Goal: Check status: Check status

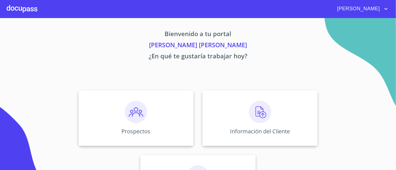
click at [268, 100] on div "Información del Cliente" at bounding box center [259, 118] width 115 height 56
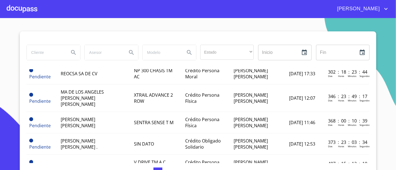
scroll to position [177, 1]
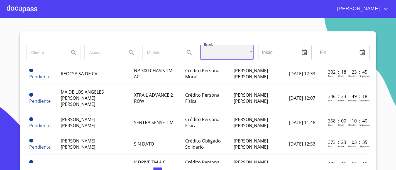
click at [230, 50] on div "​" at bounding box center [226, 52] width 53 height 15
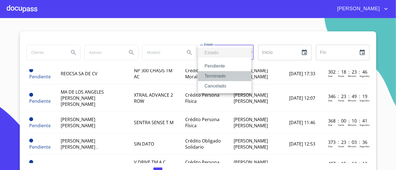
click at [209, 74] on li "Terminado" at bounding box center [224, 76] width 53 height 10
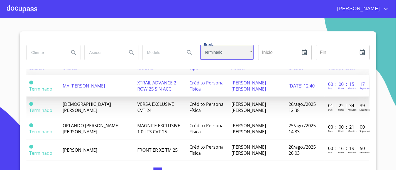
scroll to position [9, 1]
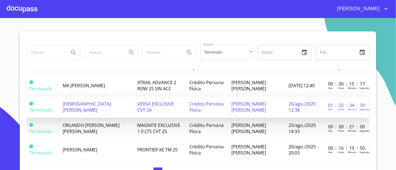
click at [99, 98] on td "[DEMOGRAPHIC_DATA][PERSON_NAME]" at bounding box center [96, 107] width 75 height 21
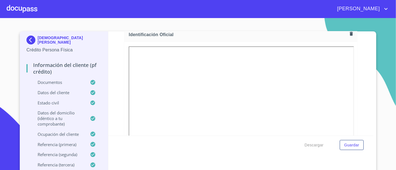
scroll to position [85, 0]
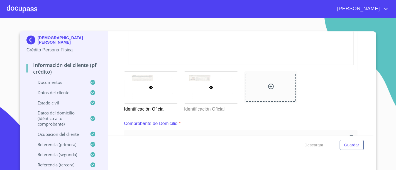
click at [189, 87] on div at bounding box center [210, 88] width 53 height 32
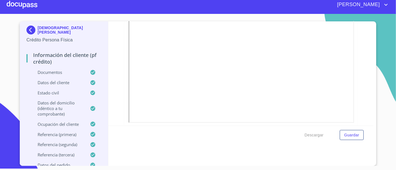
scroll to position [149, 0]
